Goal: Find contact information: Find contact information

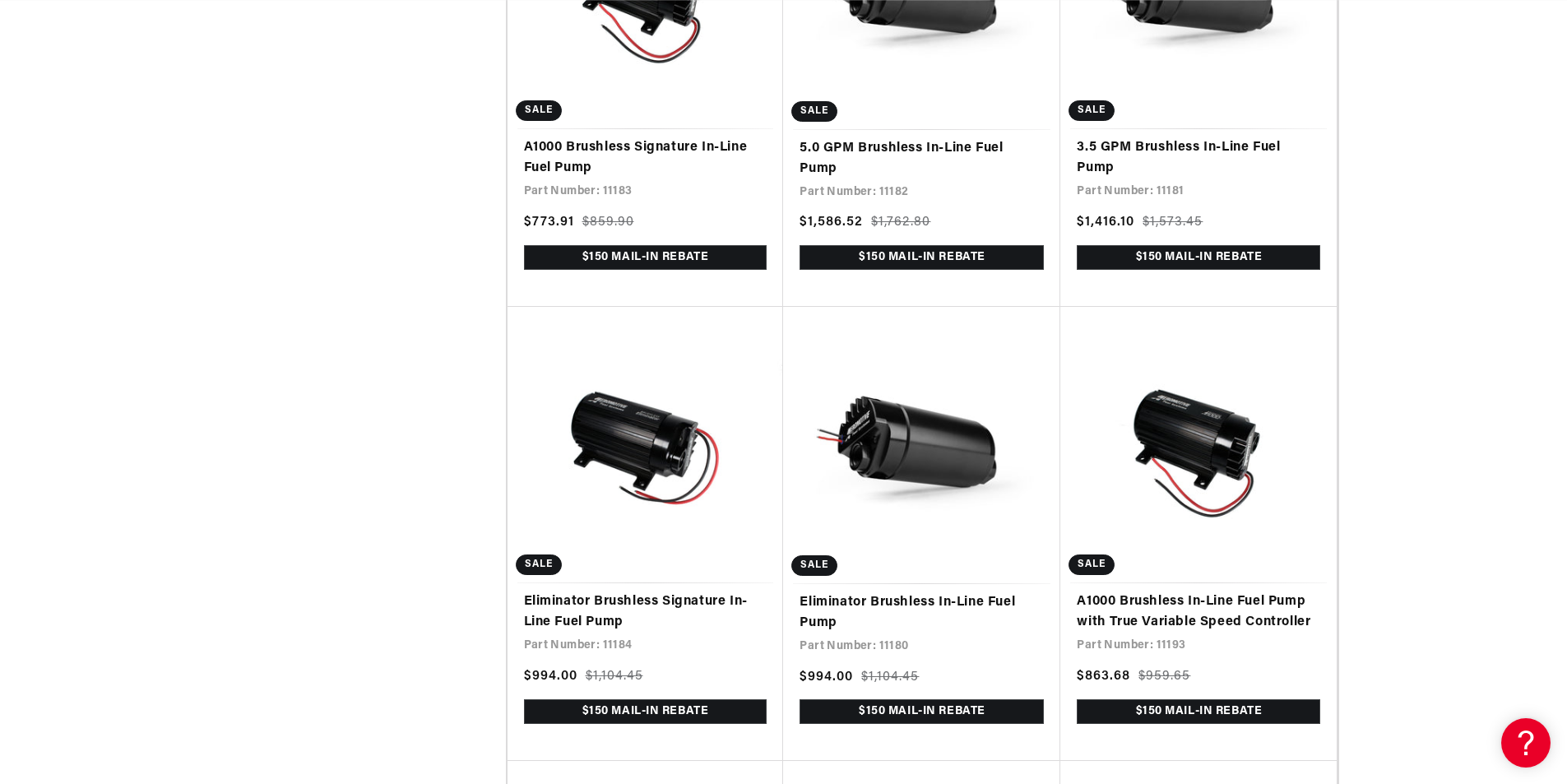
drag, startPoint x: 1576, startPoint y: 301, endPoint x: 1575, endPoint y: 278, distance: 23.0
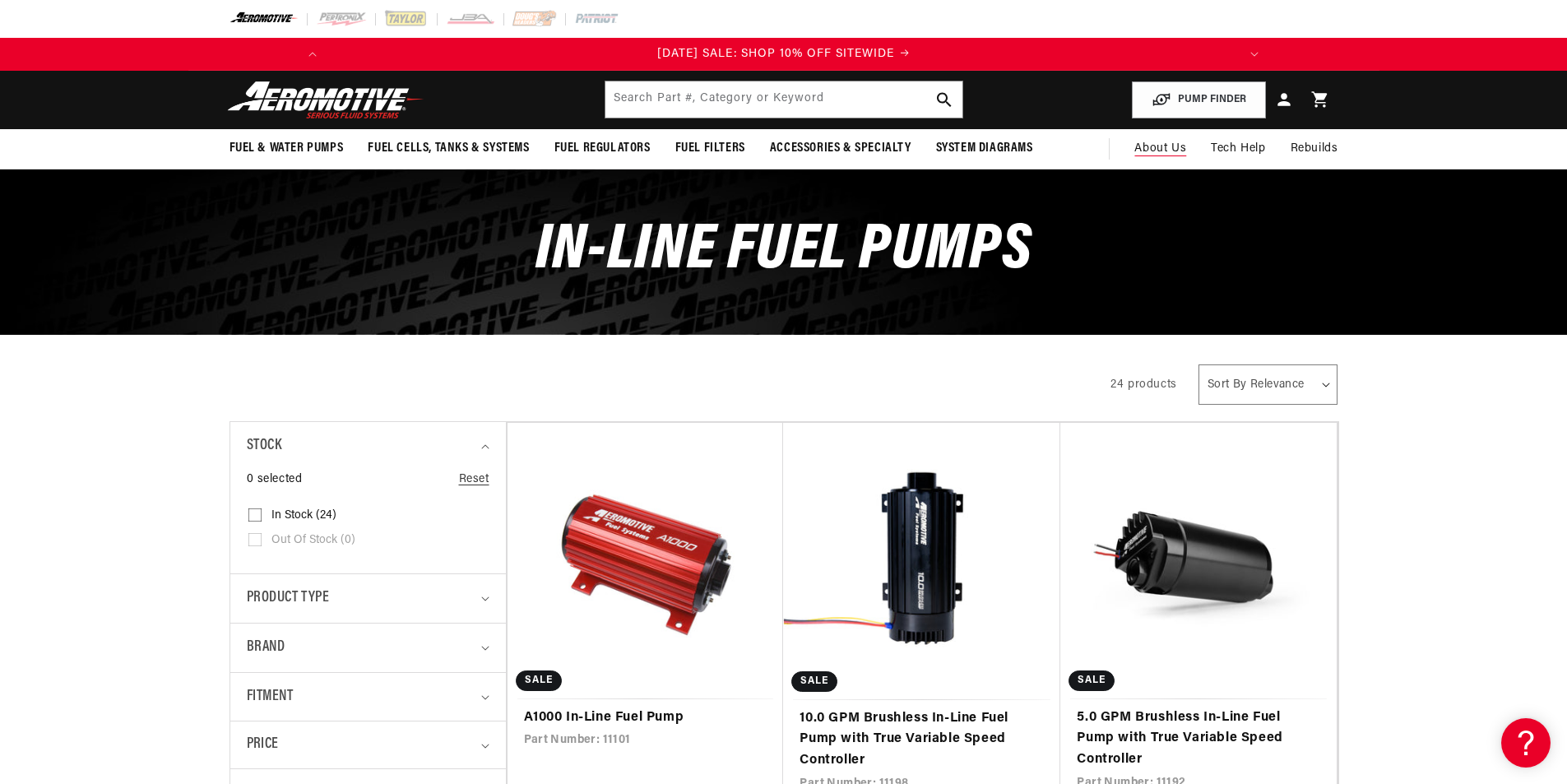
scroll to position [0, 933]
click at [1159, 144] on span "About Us" at bounding box center [1159, 149] width 51 height 13
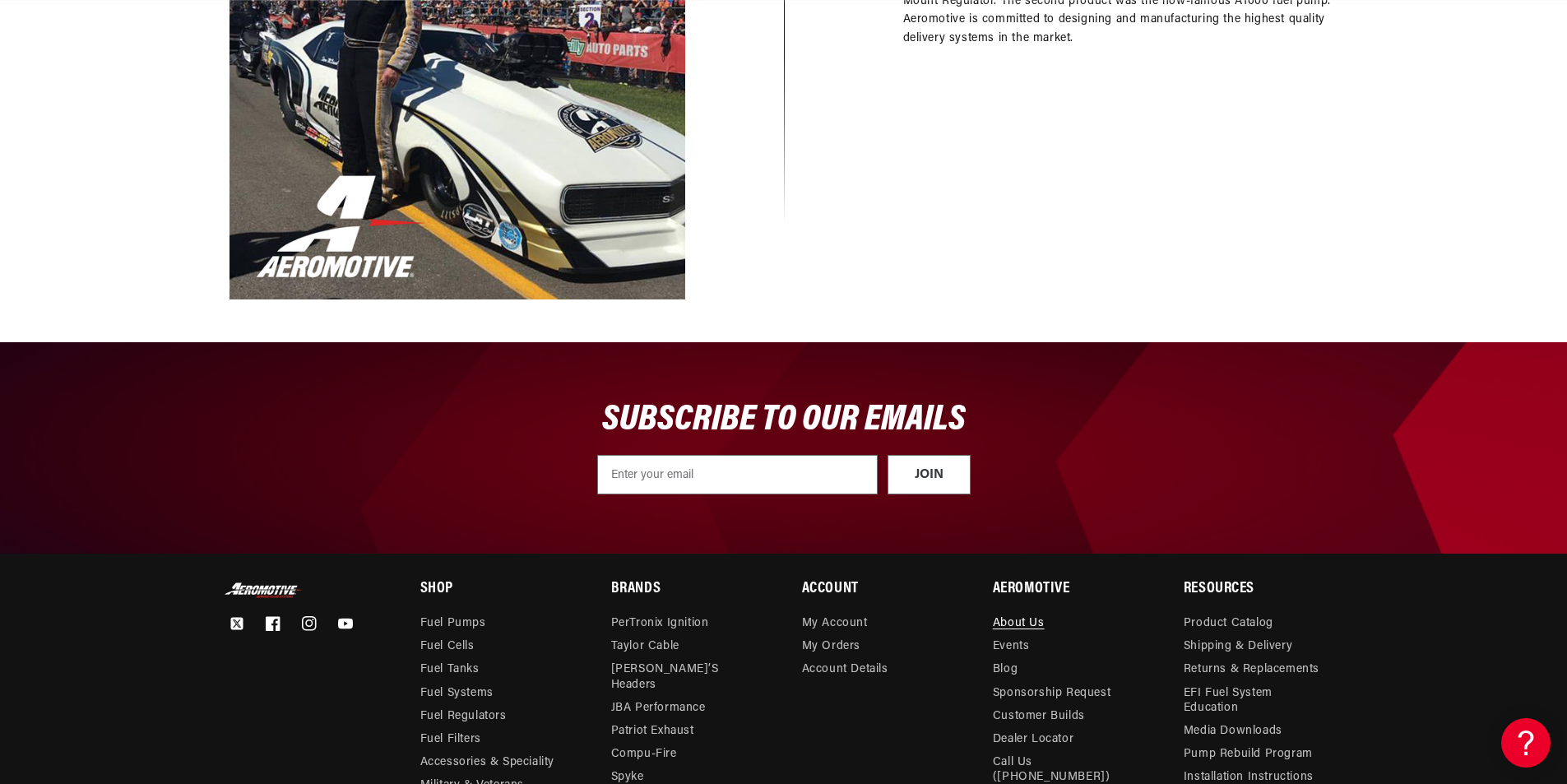
scroll to position [1820, 0]
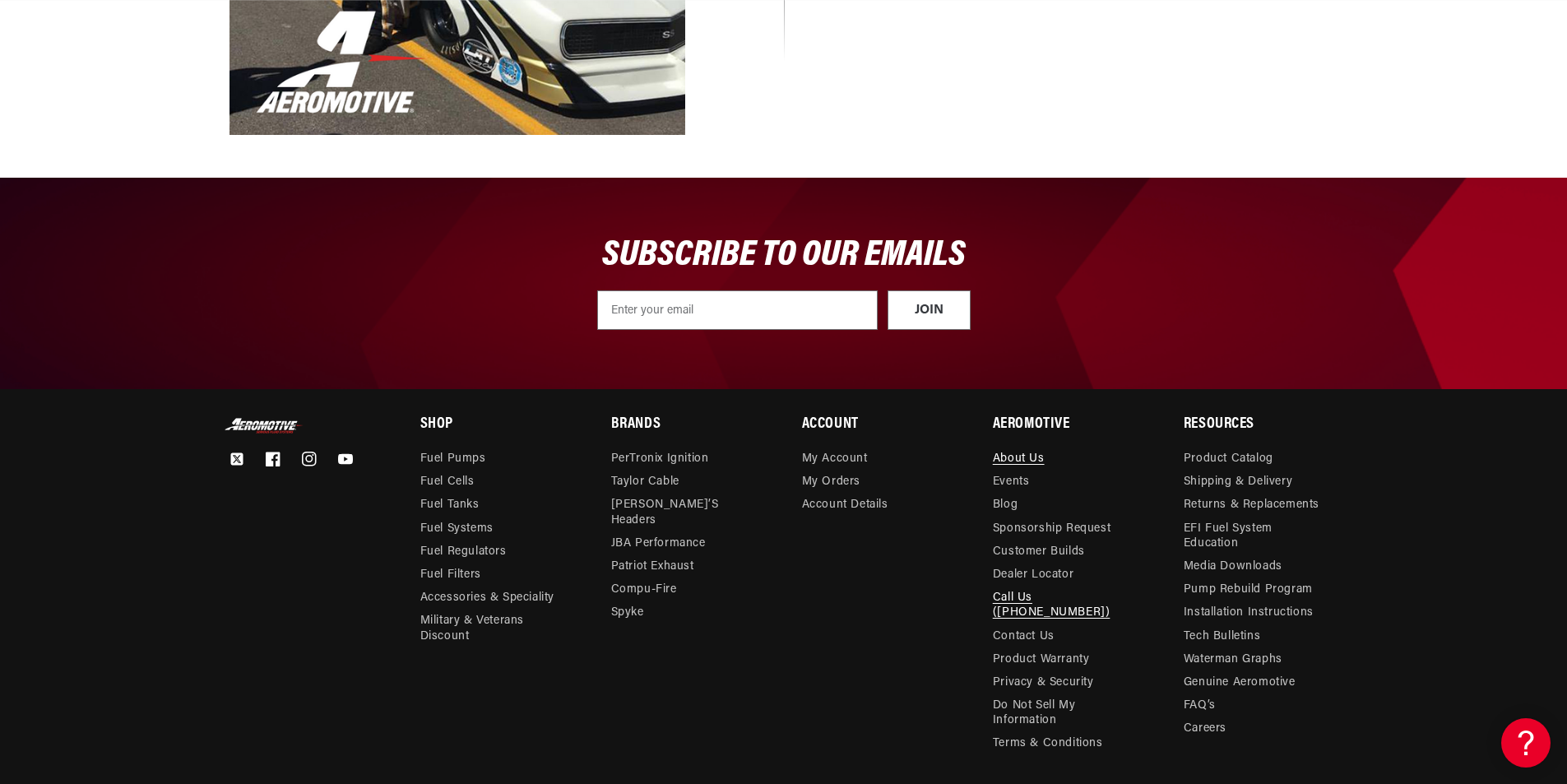
drag, startPoint x: 1124, startPoint y: 596, endPoint x: 1065, endPoint y: 598, distance: 59.0
click at [1065, 598] on li "Call Us ([PHONE_NUMBER])" at bounding box center [1063, 606] width 142 height 38
click at [1068, 594] on link "Call Us ([PHONE_NUMBER])" at bounding box center [1063, 606] width 142 height 38
drag, startPoint x: 1131, startPoint y: 595, endPoint x: 1033, endPoint y: 597, distance: 98.0
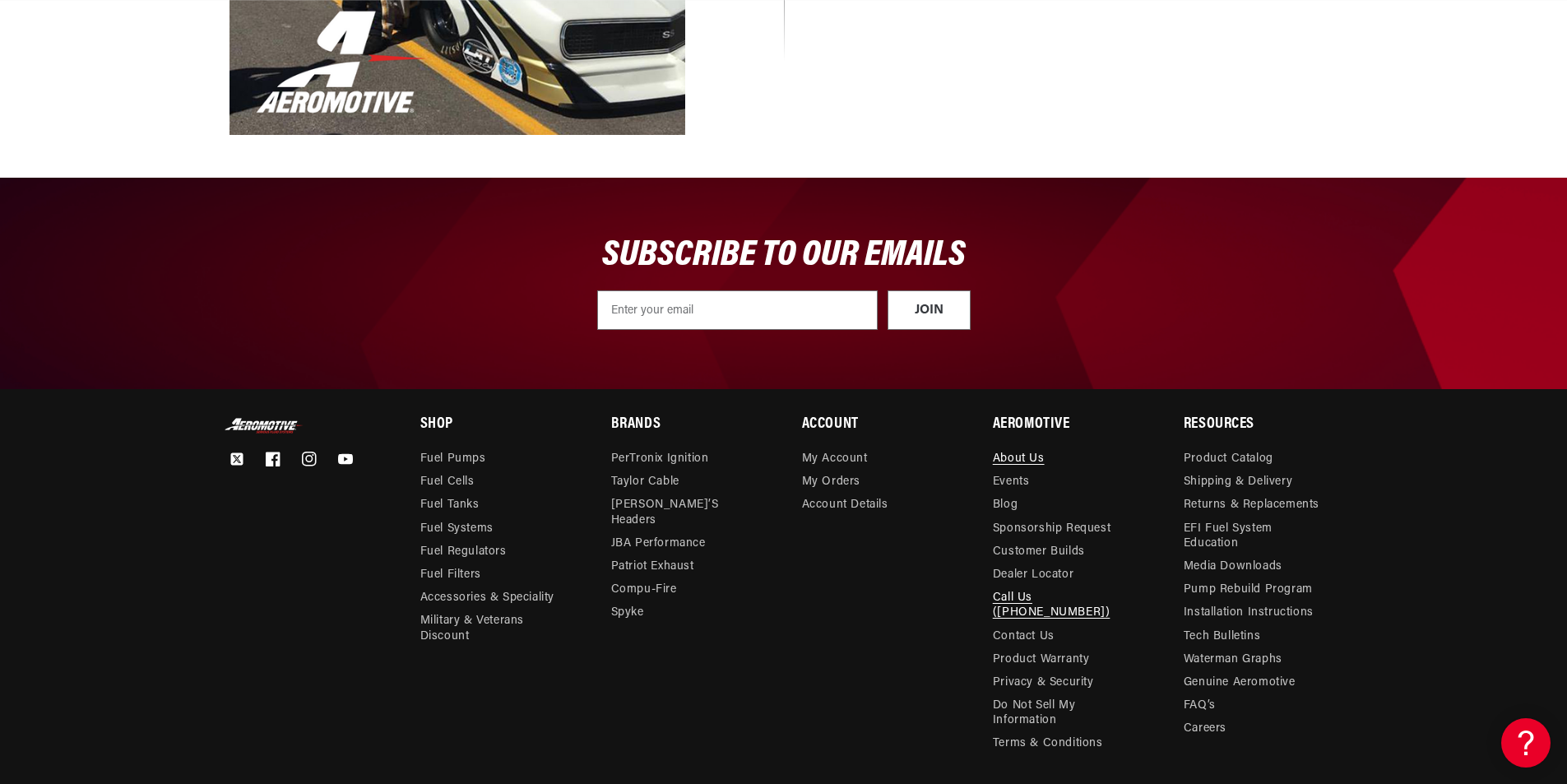
click at [1033, 597] on li "Call Us ([PHONE_NUMBER])" at bounding box center [1063, 606] width 142 height 38
copy link "(913-808-2376)"
